Goal: Register for event/course

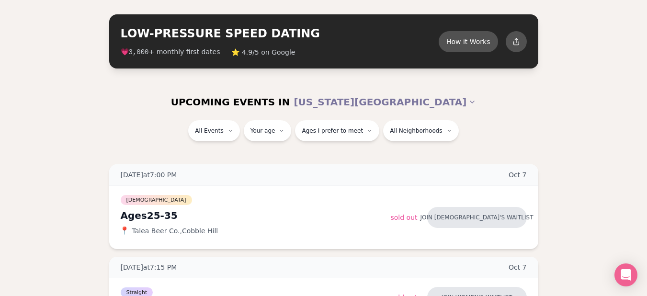
scroll to position [38, 0]
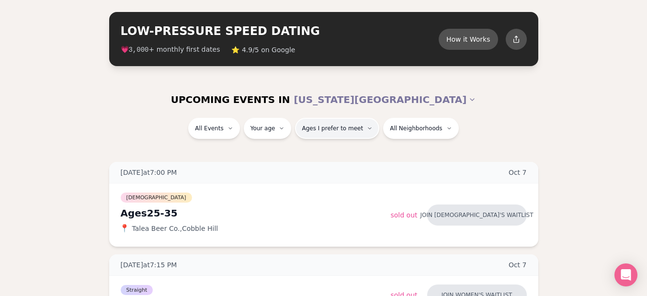
click at [343, 132] on button "Ages I prefer to meet" at bounding box center [337, 128] width 84 height 21
click at [338, 155] on div "Please enter your age first" at bounding box center [338, 155] width 89 height 17
click at [326, 156] on div "Please enter your age first" at bounding box center [338, 155] width 89 height 17
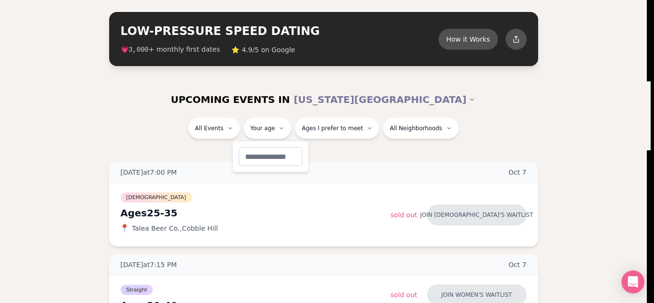
type input "**"
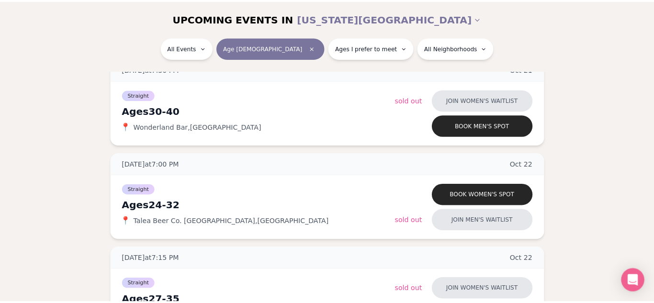
scroll to position [1742, 0]
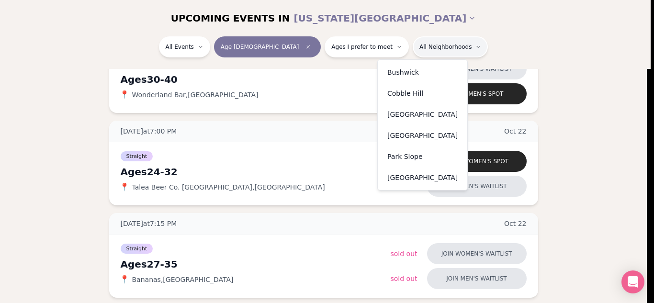
click at [407, 114] on div "[GEOGRAPHIC_DATA]" at bounding box center [423, 114] width 86 height 21
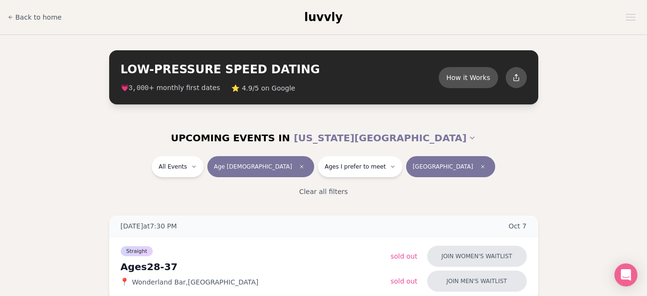
click at [81, 144] on div "UPCOMING EVENTS IN [US_STATE][GEOGRAPHIC_DATA]" at bounding box center [324, 137] width 536 height 21
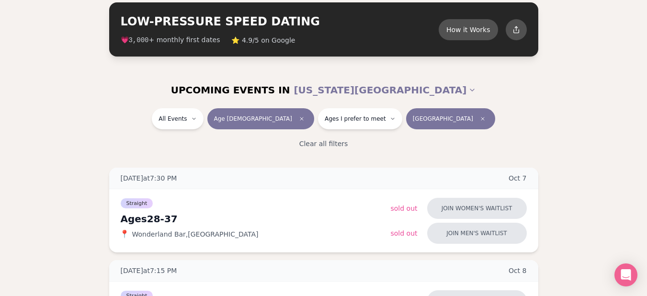
scroll to position [77, 0]
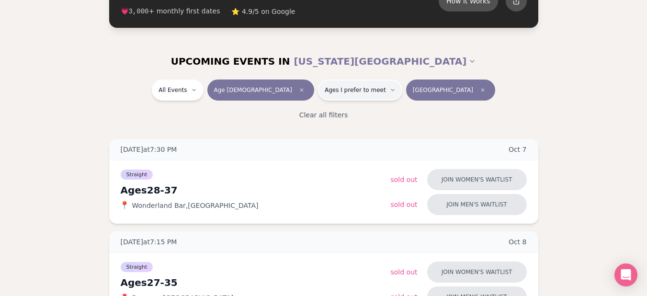
click at [352, 97] on button "Ages I prefer to meet" at bounding box center [360, 89] width 84 height 21
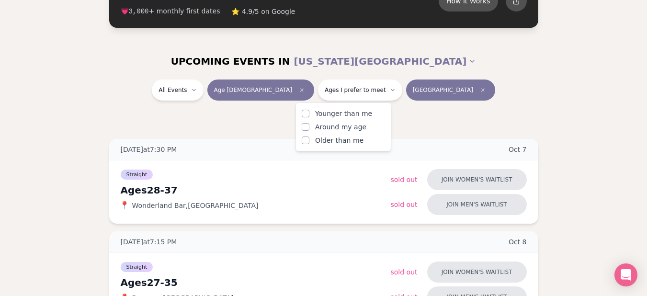
click at [323, 127] on span "Around my age" at bounding box center [340, 127] width 51 height 10
click at [309, 127] on button "Around my age" at bounding box center [306, 127] width 8 height 8
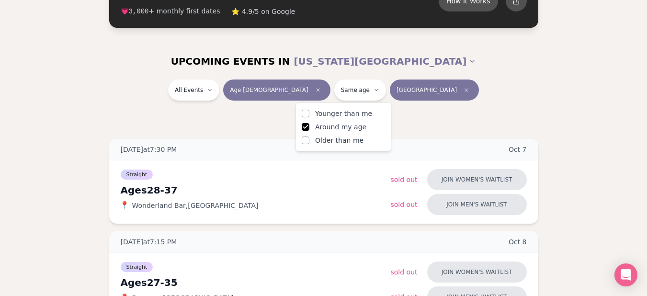
click at [314, 139] on label "Older than me" at bounding box center [343, 140] width 83 height 10
click at [309, 139] on button "Older than me" at bounding box center [306, 140] width 8 height 8
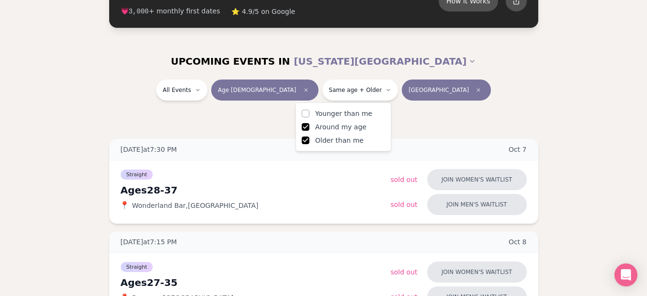
click at [143, 119] on div "Clear all filters" at bounding box center [324, 114] width 536 height 21
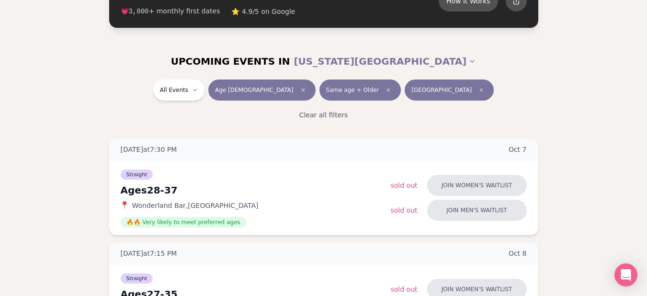
click at [76, 118] on div "Clear all filters" at bounding box center [324, 114] width 536 height 21
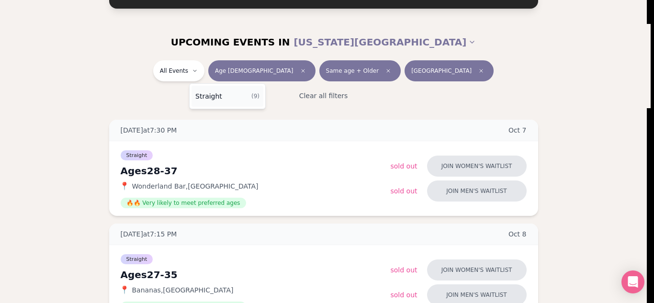
click at [197, 97] on span "Straight" at bounding box center [208, 96] width 27 height 10
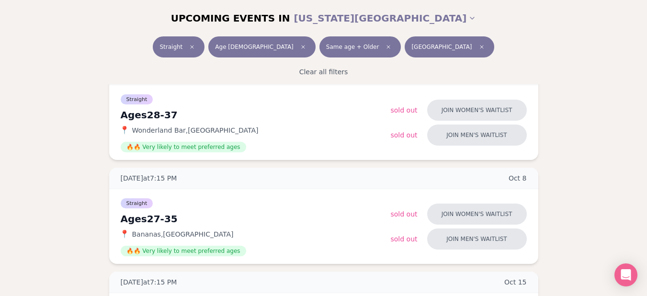
scroll to position [153, 0]
